Goal: Information Seeking & Learning: Check status

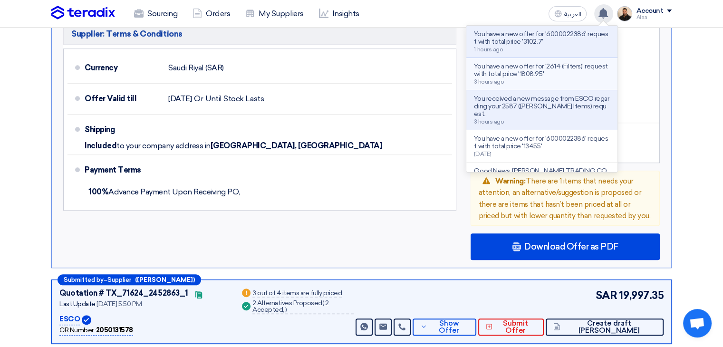
click at [563, 74] on p "You have a new offer for '2614 (Filters)' request with total price '1808.95'" at bounding box center [542, 70] width 136 height 15
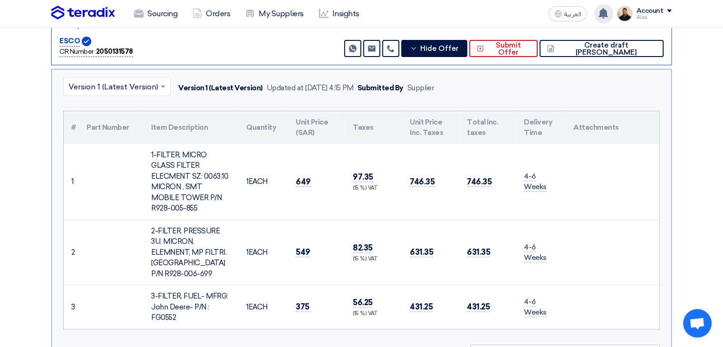
scroll to position [244, 0]
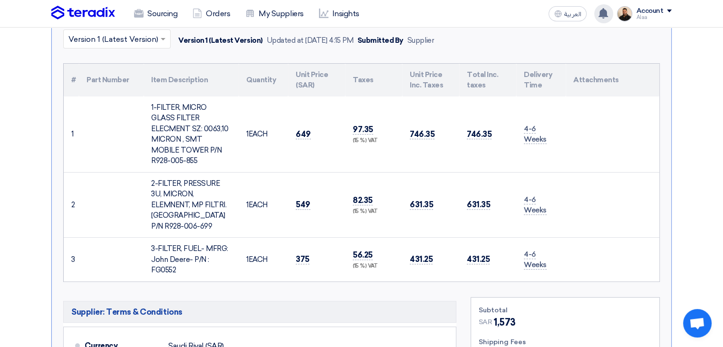
drag, startPoint x: 69, startPoint y: 73, endPoint x: 611, endPoint y: 262, distance: 573.9
click at [611, 262] on table "# Part Number Item Description Quantity Unit Price (SAR) Taxes Unit Price Inc. …" at bounding box center [362, 173] width 596 height 218
copy table "# Part Number Item Description Quantity Unit Price (SAR) Taxes Unit Price Inc. …"
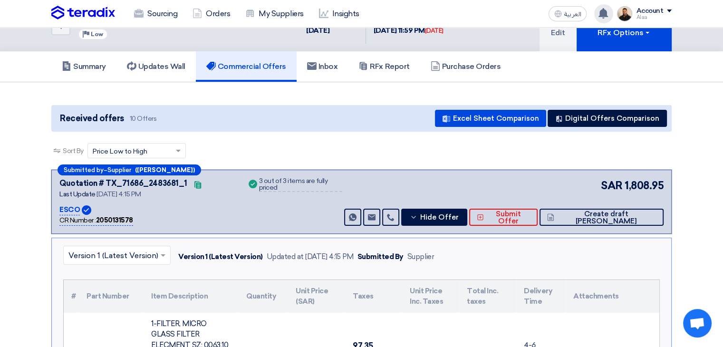
scroll to position [6, 0]
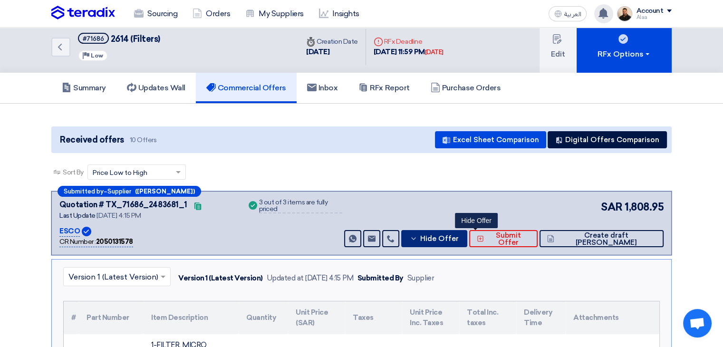
click at [466, 242] on button "Hide Offer" at bounding box center [434, 238] width 66 height 17
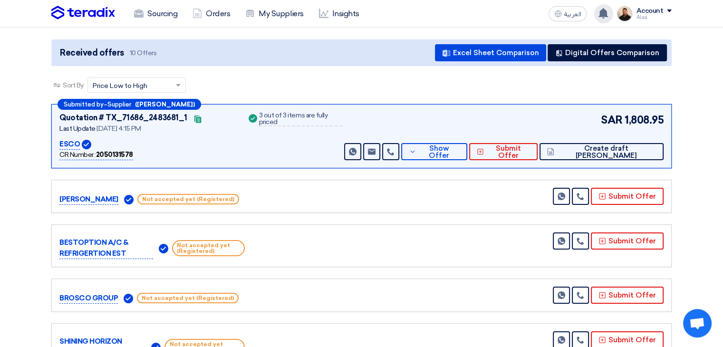
scroll to position [95, 0]
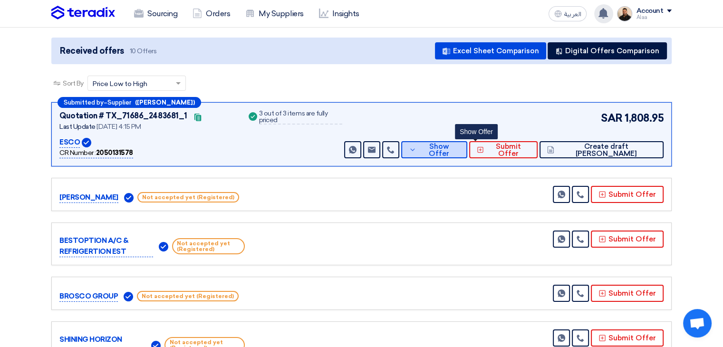
click at [417, 151] on icon at bounding box center [413, 150] width 8 height 8
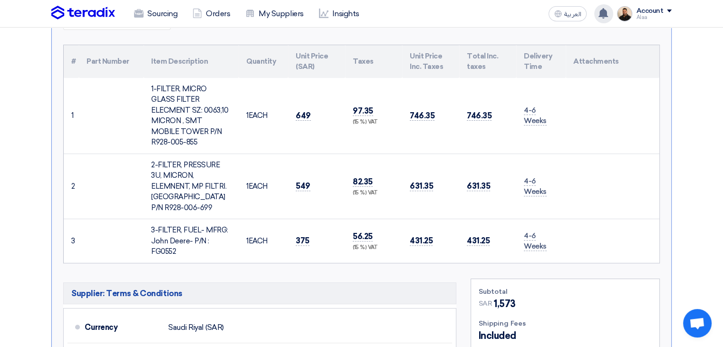
scroll to position [285, 0]
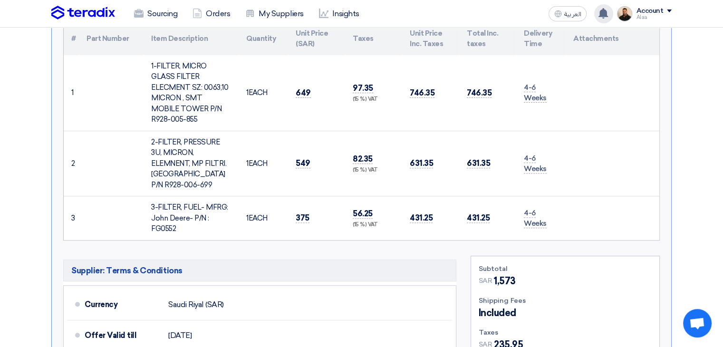
copy table "# Part Number Item Description Quantity Unit Price (SAR) Taxes Unit Price Inc. …"
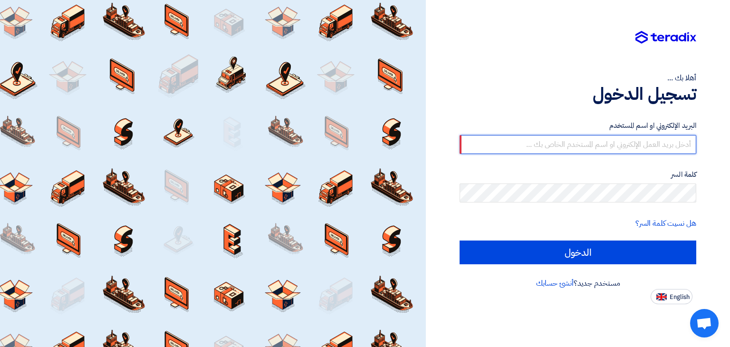
click at [615, 143] on input "text" at bounding box center [578, 144] width 237 height 19
type input "[EMAIL_ADDRESS][DOMAIN_NAME]"
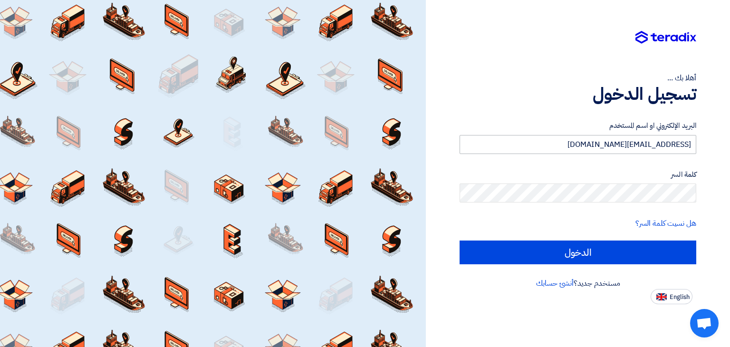
click at [460, 241] on input "الدخول" at bounding box center [578, 253] width 237 height 24
type input "Sign in"
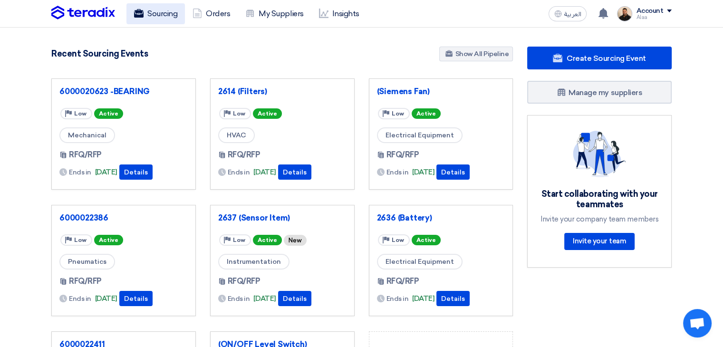
click at [180, 16] on link "Sourcing" at bounding box center [155, 13] width 58 height 21
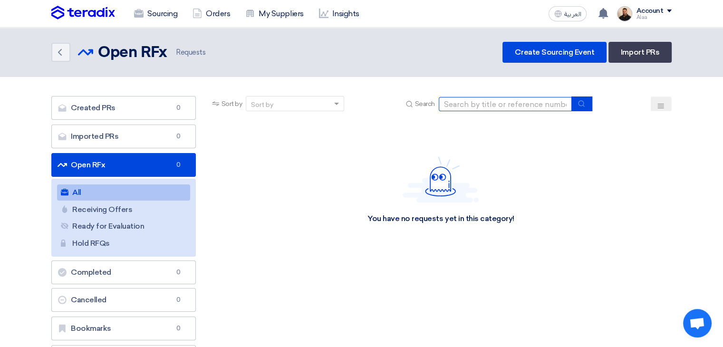
click at [481, 103] on input at bounding box center [505, 104] width 133 height 14
paste input "6000022632"
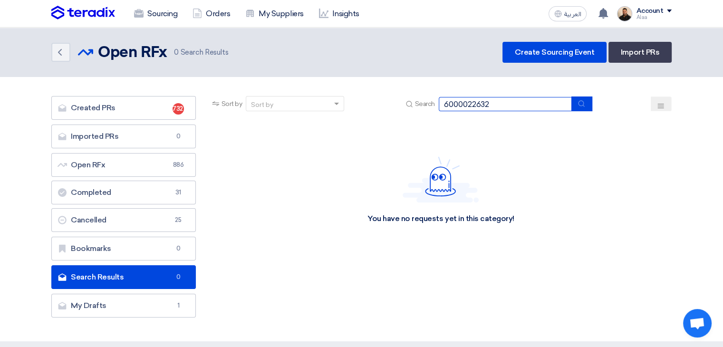
type input "6000022632"
click at [497, 103] on input "6000022632" at bounding box center [505, 104] width 133 height 14
click at [163, 20] on link "Sourcing" at bounding box center [155, 13] width 58 height 21
click at [148, 7] on link "Sourcing" at bounding box center [155, 13] width 58 height 21
click at [165, 20] on link "Sourcing" at bounding box center [155, 13] width 58 height 21
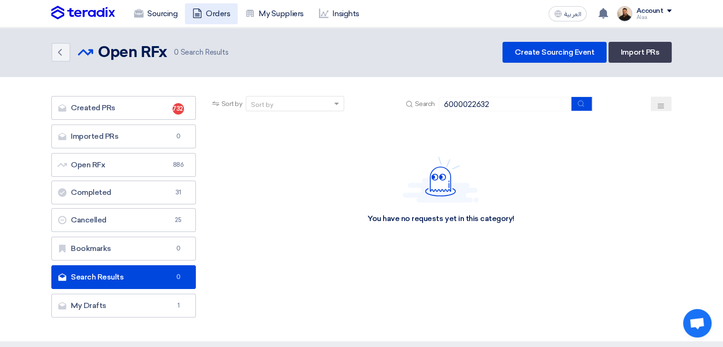
click at [224, 21] on link "Orders" at bounding box center [211, 13] width 53 height 21
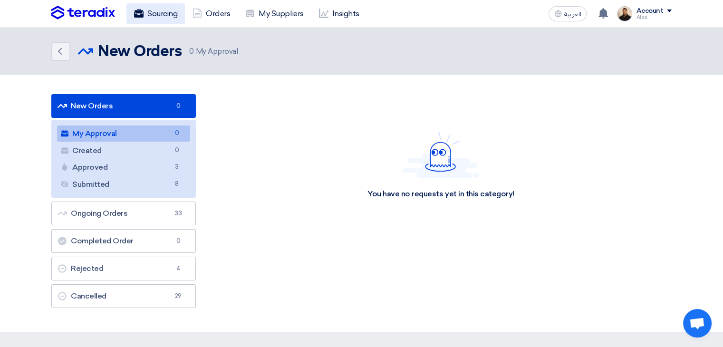
click at [160, 15] on link "Sourcing" at bounding box center [155, 13] width 58 height 21
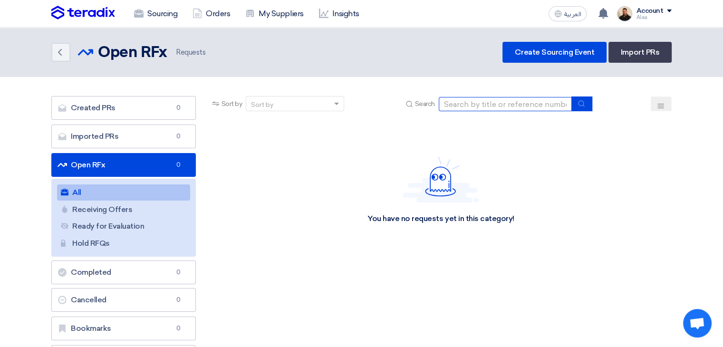
click at [480, 110] on input at bounding box center [505, 104] width 133 height 14
paste input "6000022632"
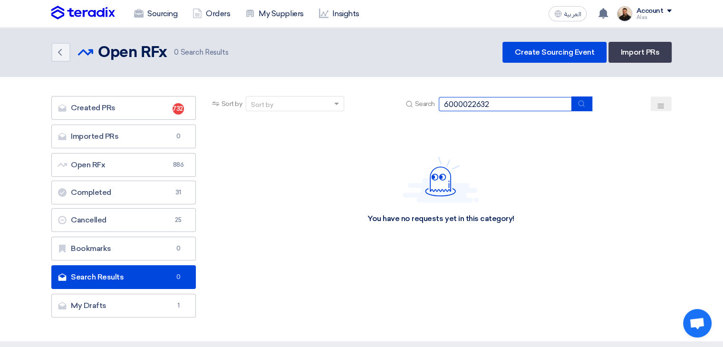
click at [491, 107] on input "6000022632" at bounding box center [505, 104] width 133 height 14
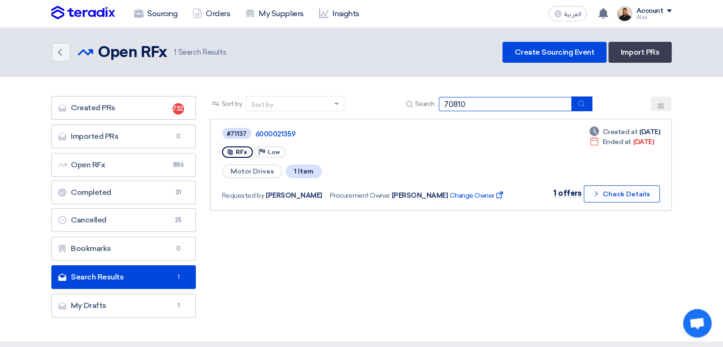
type input "70810"
click at [316, 134] on link "6000020854 REXROTH" at bounding box center [377, 134] width 238 height 9
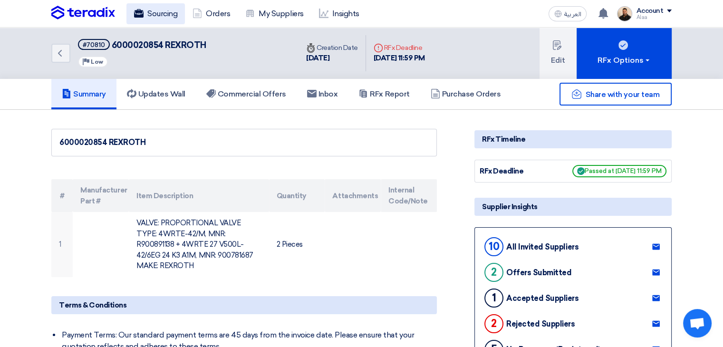
click at [165, 10] on link "Sourcing" at bounding box center [155, 13] width 58 height 21
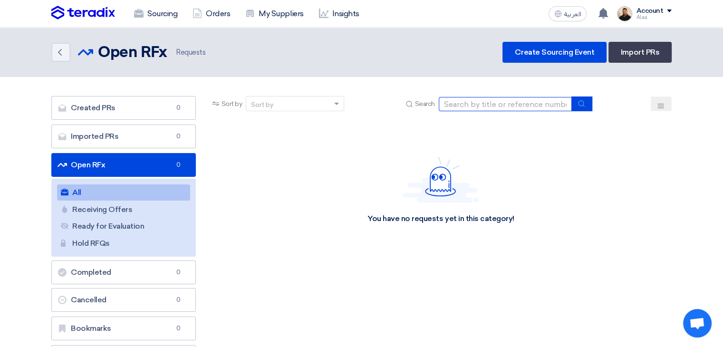
click at [489, 100] on input at bounding box center [505, 104] width 133 height 14
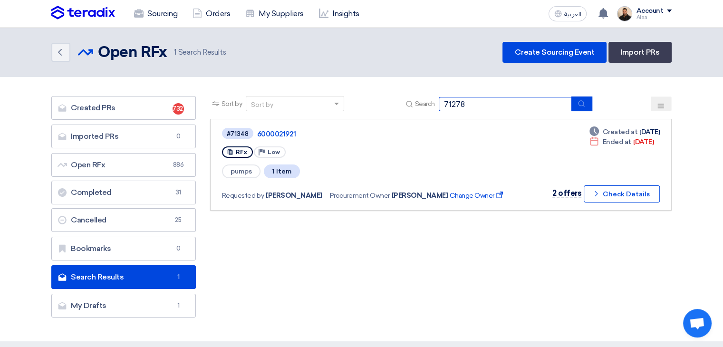
type input "71278"
click at [280, 140] on div "#71278 6000021787 RFx Priority Low Electrical Equipment 18 Item Requested by Al…" at bounding box center [368, 165] width 292 height 76
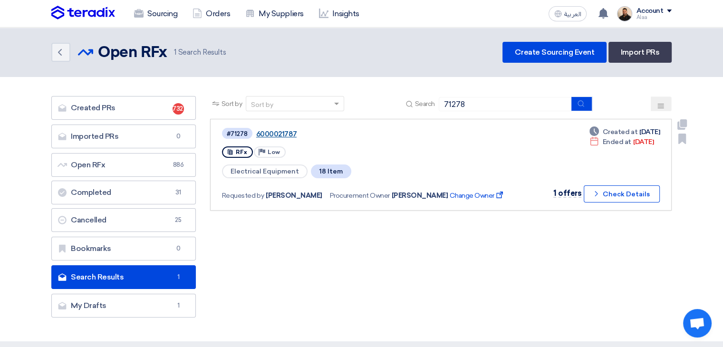
click at [281, 134] on link "6000021787" at bounding box center [375, 134] width 238 height 9
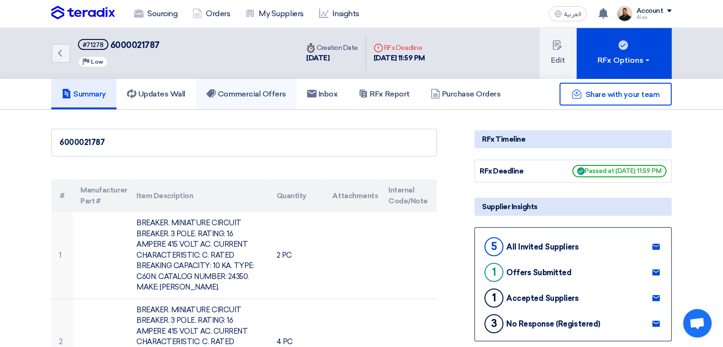
click at [251, 96] on h5 "Commercial Offers" at bounding box center [246, 94] width 80 height 10
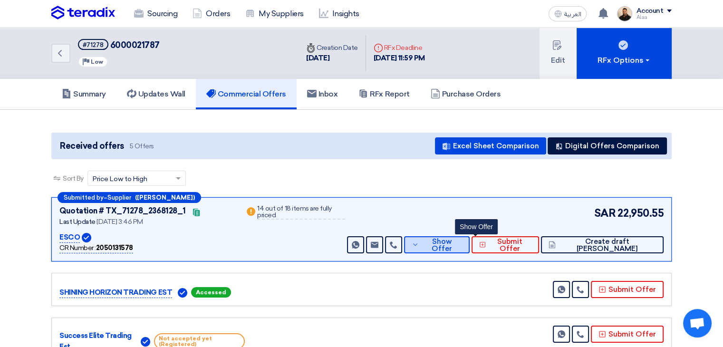
click at [462, 240] on span "Show Offer" at bounding box center [441, 245] width 40 height 14
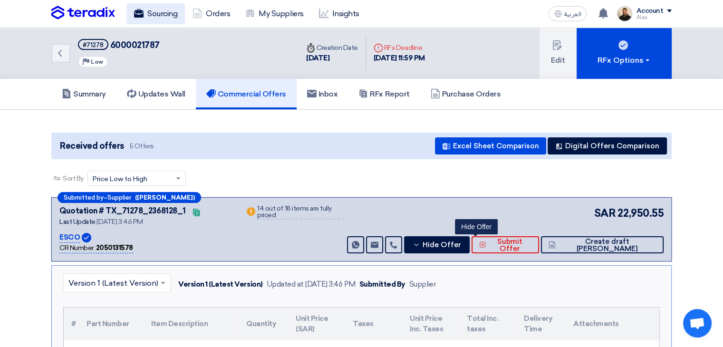
click at [150, 4] on link "Sourcing" at bounding box center [155, 13] width 58 height 21
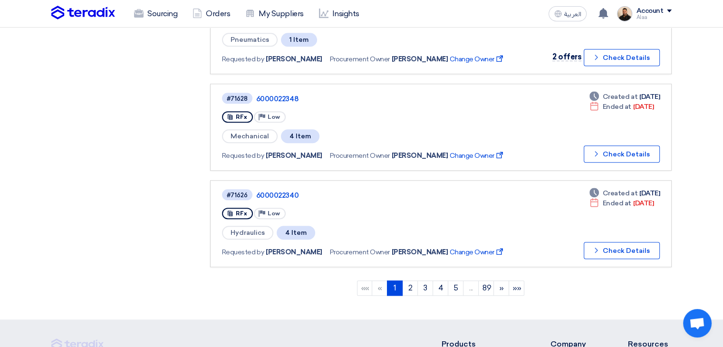
scroll to position [808, 0]
click at [410, 280] on link "2" at bounding box center [410, 287] width 16 height 15
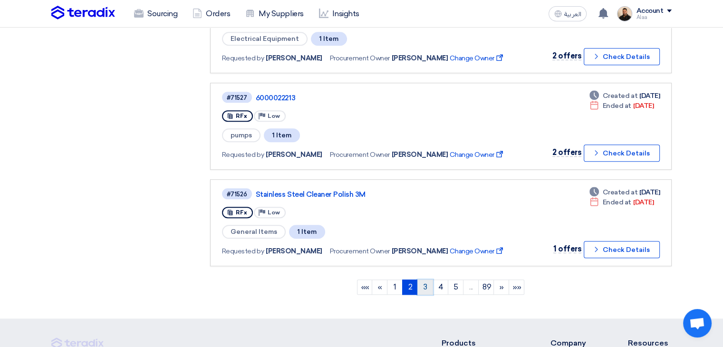
click at [425, 280] on link "3" at bounding box center [426, 287] width 16 height 15
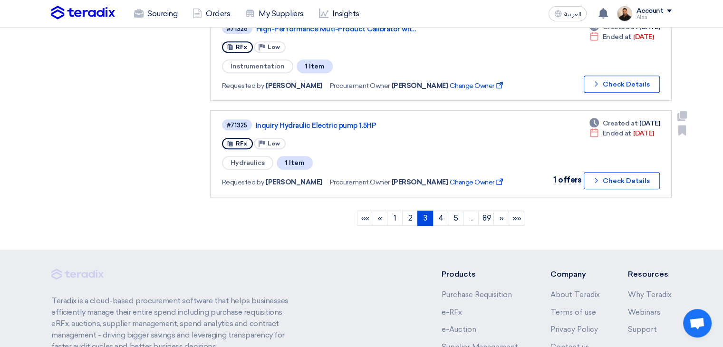
scroll to position [903, 0]
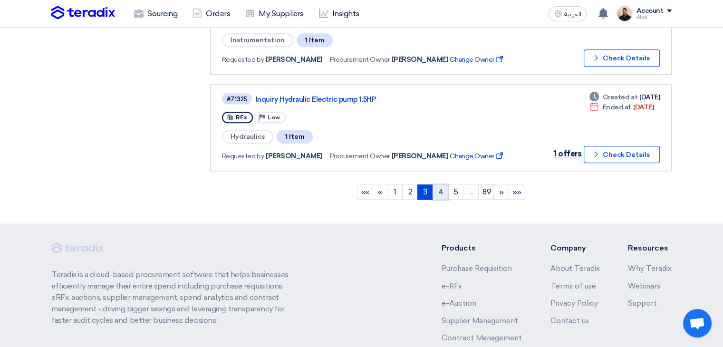
click at [441, 185] on link "4" at bounding box center [441, 192] width 16 height 15
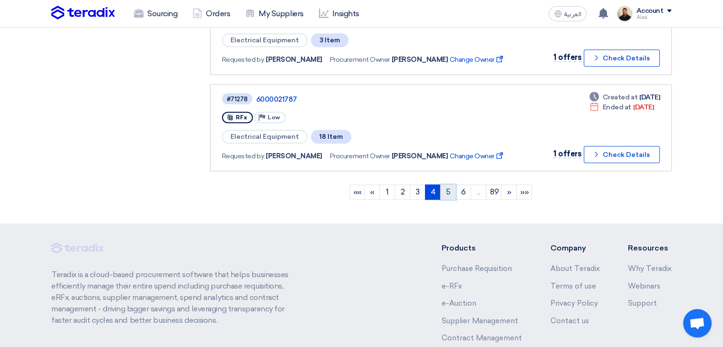
click at [446, 185] on link "5" at bounding box center [448, 192] width 16 height 15
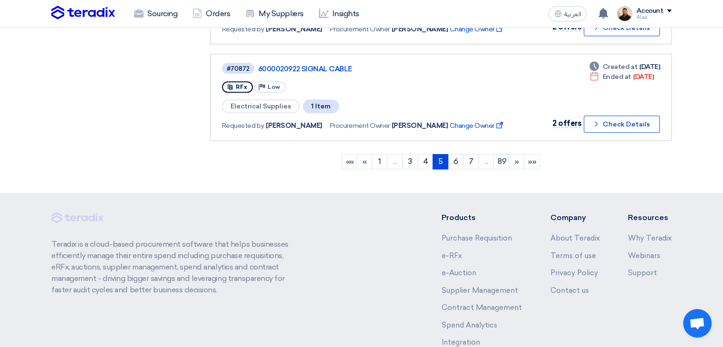
scroll to position [951, 0]
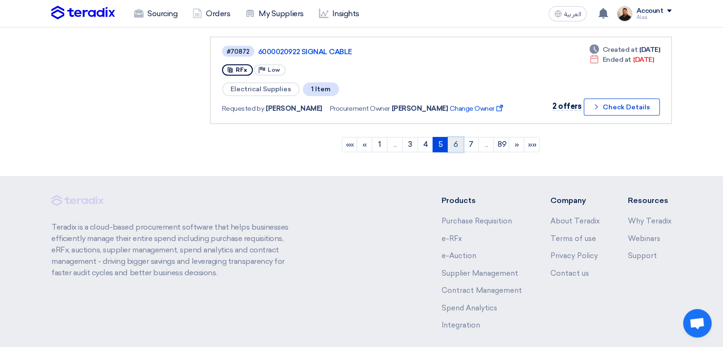
click at [455, 137] on link "6" at bounding box center [456, 144] width 16 height 15
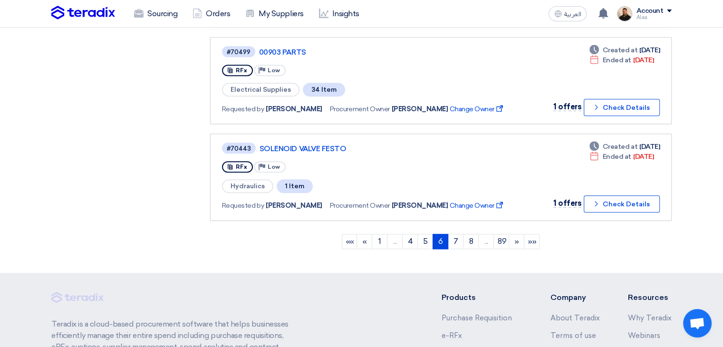
scroll to position [856, 0]
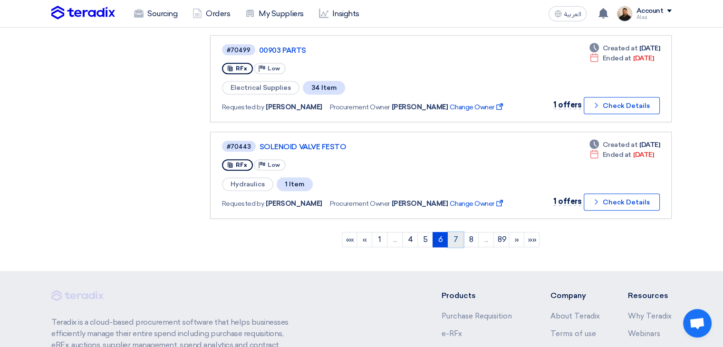
click at [455, 232] on link "7" at bounding box center [456, 239] width 16 height 15
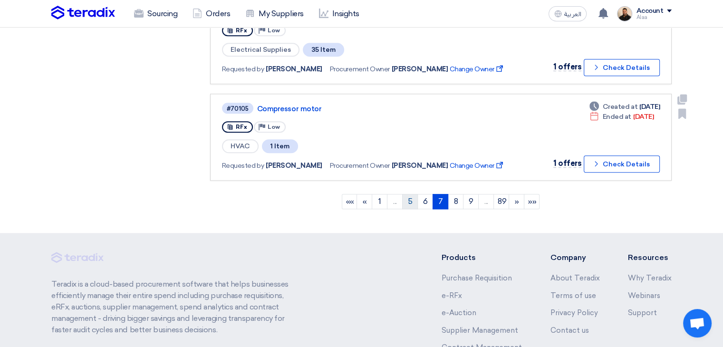
scroll to position [903, 0]
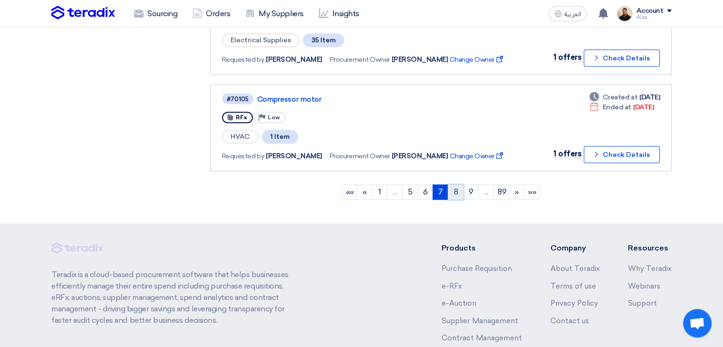
click at [458, 185] on link "8" at bounding box center [456, 192] width 16 height 15
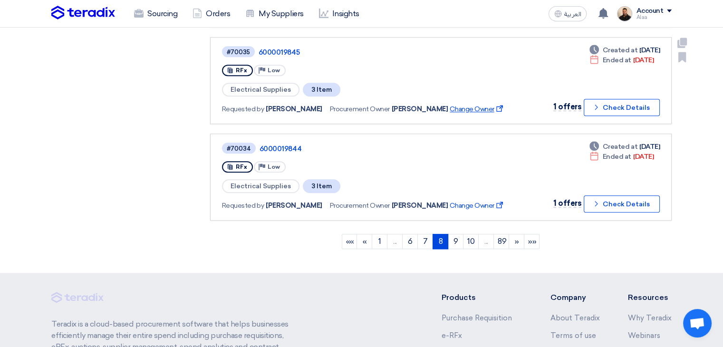
scroll to position [856, 0]
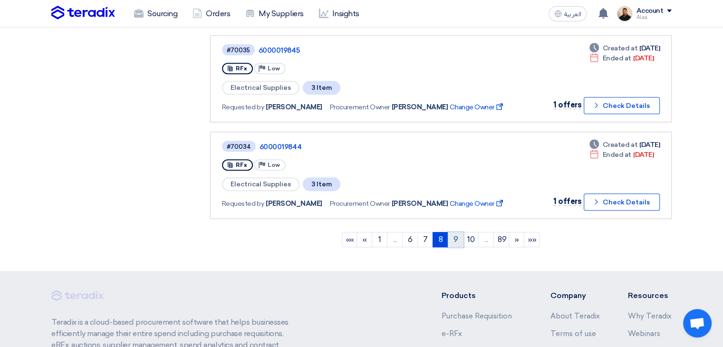
click at [455, 232] on link "9" at bounding box center [456, 239] width 16 height 15
click at [456, 232] on link "10" at bounding box center [456, 239] width 16 height 15
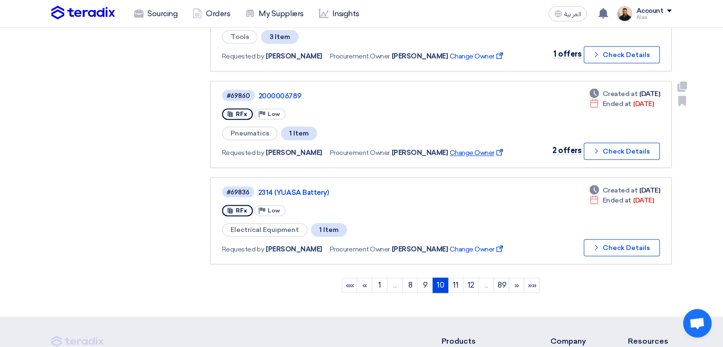
scroll to position [903, 0]
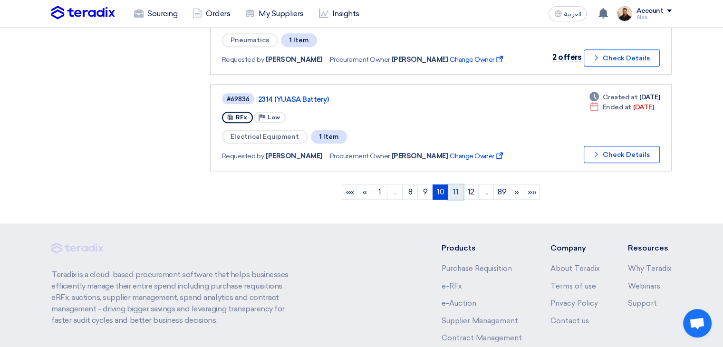
click at [452, 185] on link "11" at bounding box center [456, 192] width 16 height 15
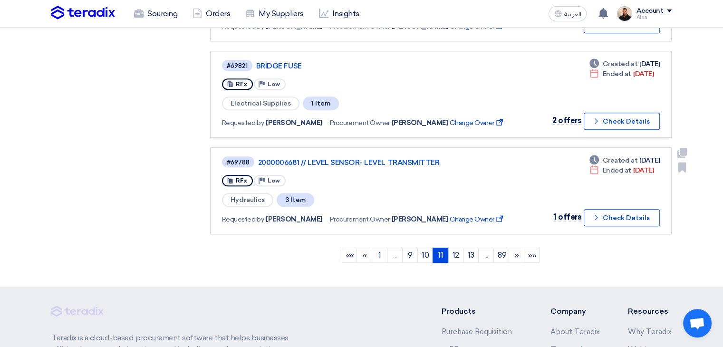
scroll to position [856, 0]
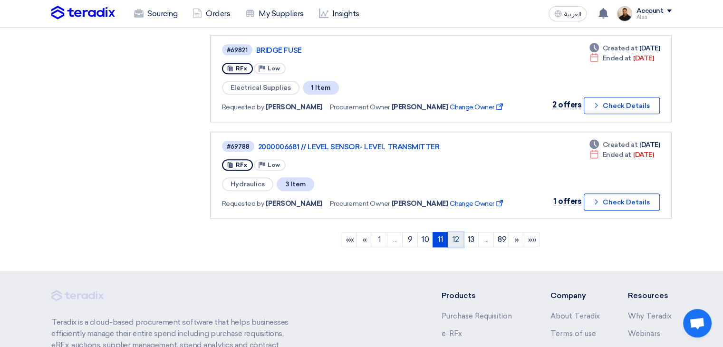
click at [457, 232] on link "12" at bounding box center [456, 239] width 16 height 15
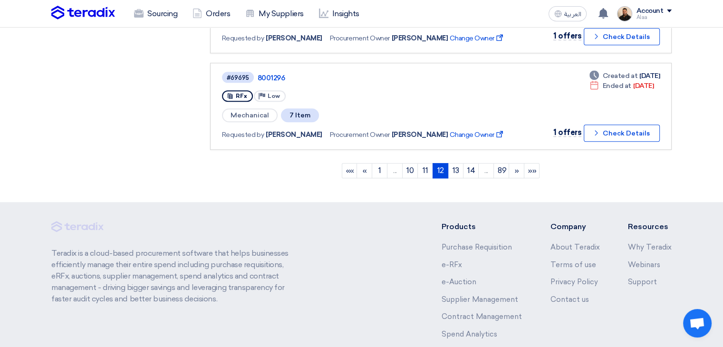
scroll to position [951, 0]
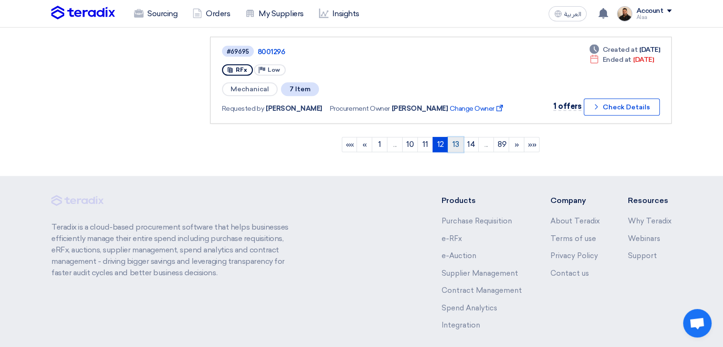
click at [454, 137] on link "13" at bounding box center [456, 144] width 16 height 15
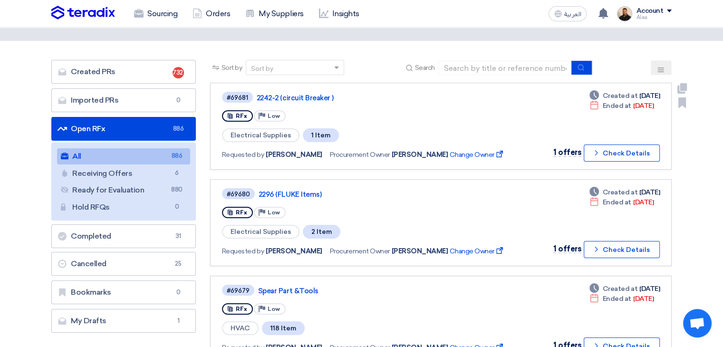
scroll to position [0, 0]
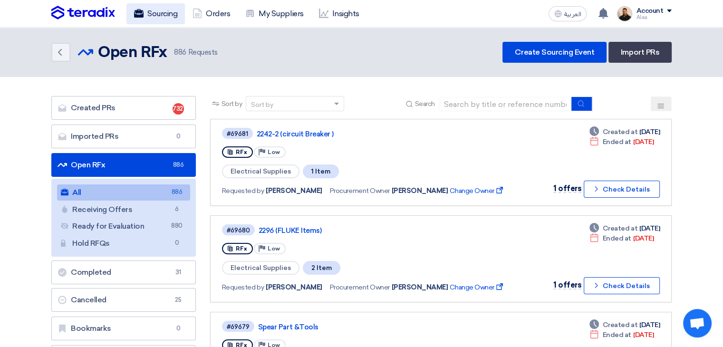
click at [161, 18] on link "Sourcing" at bounding box center [155, 13] width 58 height 21
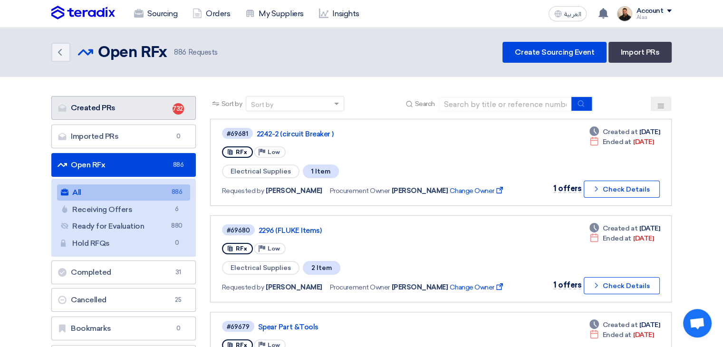
click at [162, 102] on link "Created PRs Created PRs 732" at bounding box center [123, 108] width 145 height 24
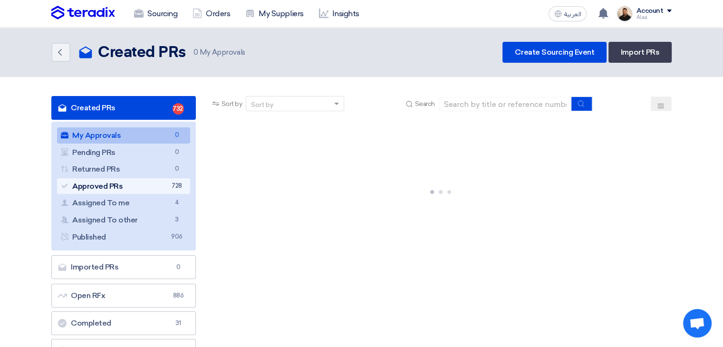
click at [171, 187] on span "728" at bounding box center [176, 186] width 11 height 10
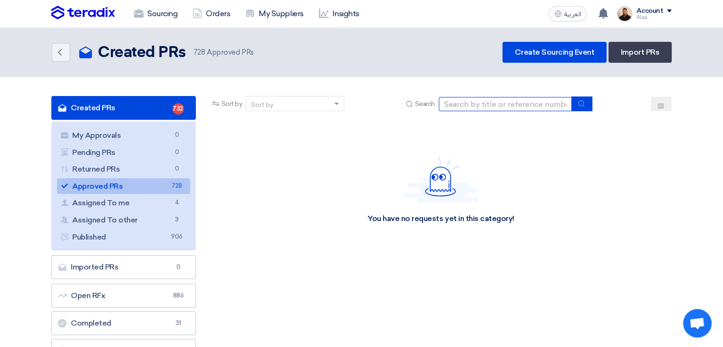
click at [482, 108] on input at bounding box center [505, 104] width 133 height 14
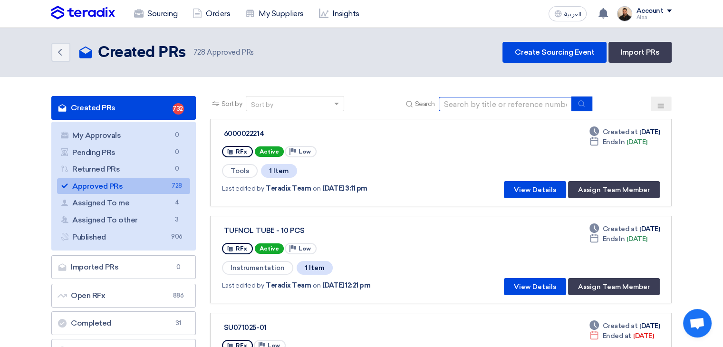
paste input "8000769"
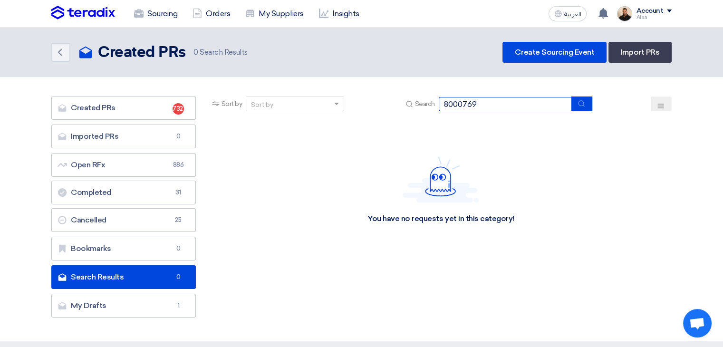
click at [462, 99] on input "8000769" at bounding box center [505, 104] width 133 height 14
paste input "6000022632"
type input "6000022632"
click at [180, 18] on link "Sourcing" at bounding box center [155, 13] width 58 height 21
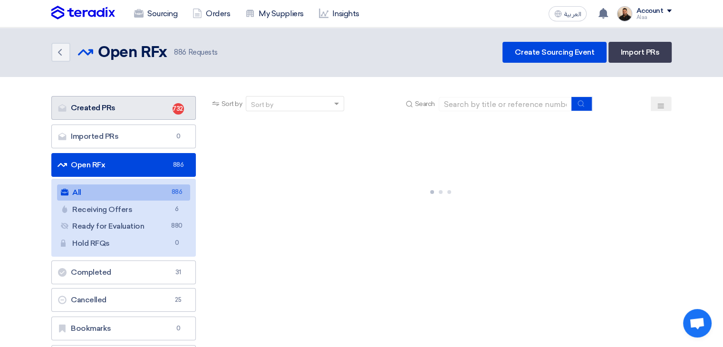
click at [167, 113] on link "Created PRs Created PRs 732" at bounding box center [123, 108] width 145 height 24
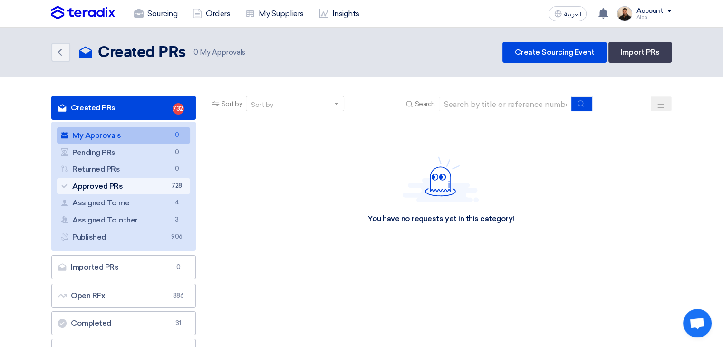
click at [165, 180] on link "Approved PRs Approved PRs 728" at bounding box center [123, 186] width 133 height 16
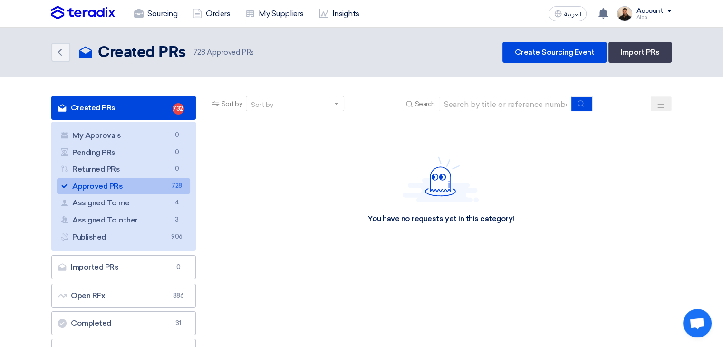
click at [172, 185] on span "728" at bounding box center [176, 186] width 11 height 10
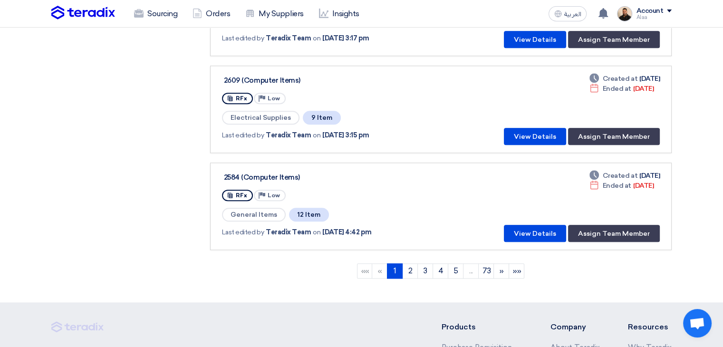
scroll to position [903, 0]
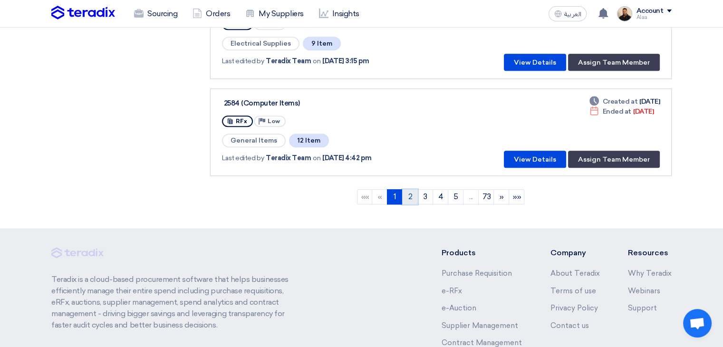
click at [409, 189] on link "2" at bounding box center [410, 196] width 16 height 15
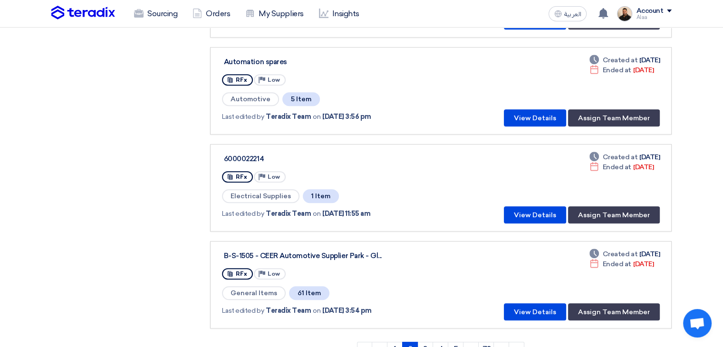
scroll to position [808, 0]
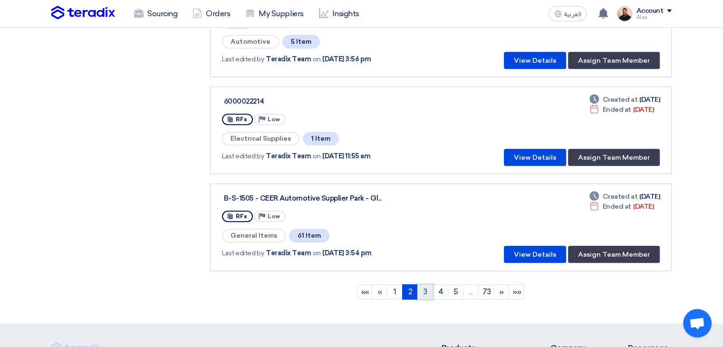
click at [420, 284] on link "3" at bounding box center [426, 291] width 16 height 15
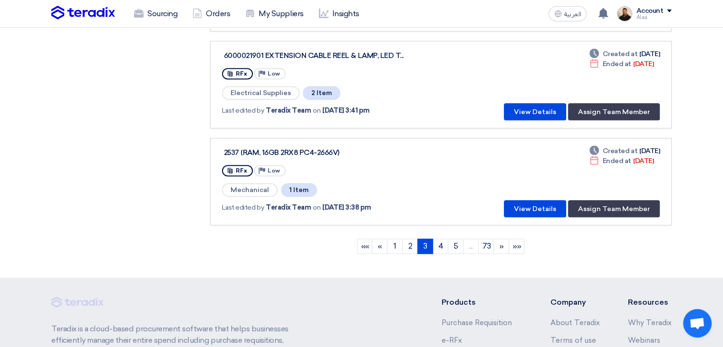
scroll to position [856, 0]
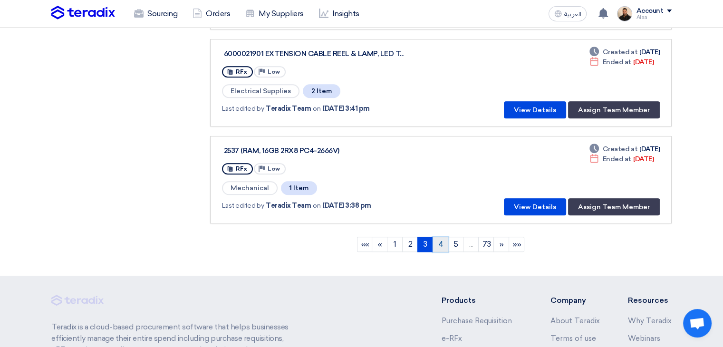
click at [443, 239] on link "4" at bounding box center [441, 244] width 16 height 15
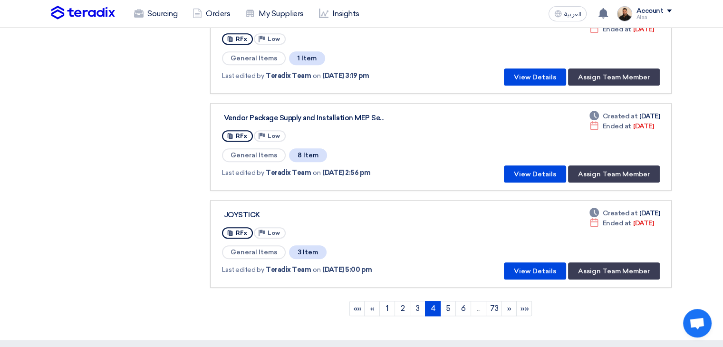
scroll to position [808, 0]
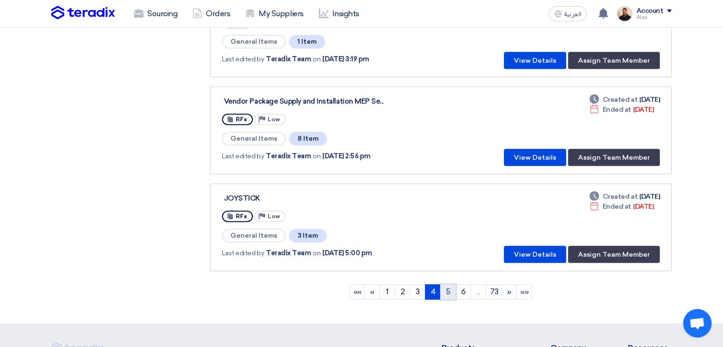
click at [447, 284] on link "5" at bounding box center [448, 291] width 16 height 15
click at [456, 284] on link "6" at bounding box center [456, 291] width 16 height 15
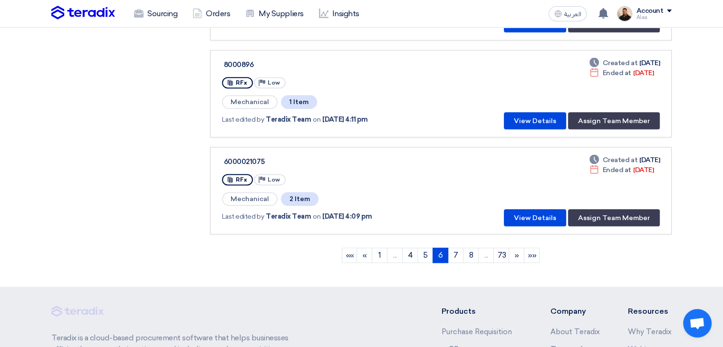
scroll to position [856, 0]
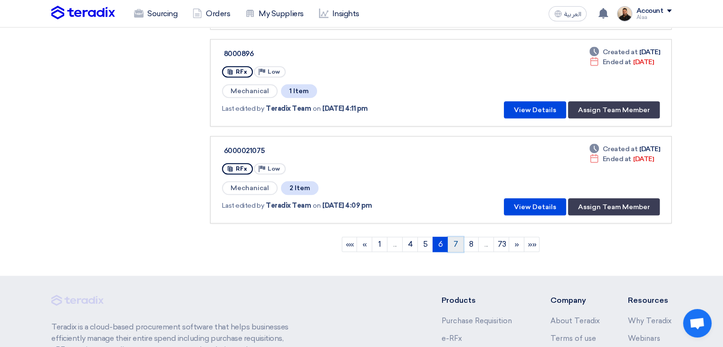
click at [456, 238] on link "7" at bounding box center [456, 244] width 16 height 15
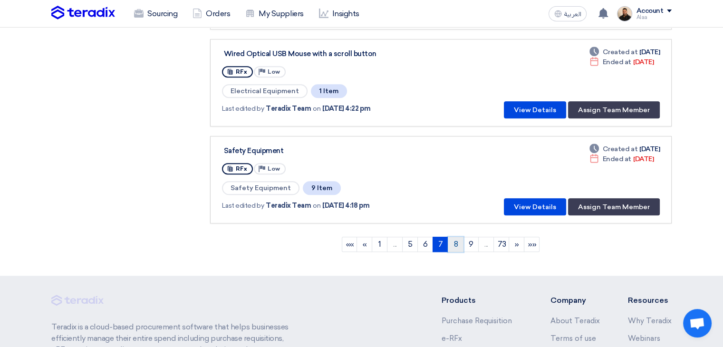
click at [458, 238] on link "8" at bounding box center [456, 244] width 16 height 15
